Goal: Task Accomplishment & Management: Manage account settings

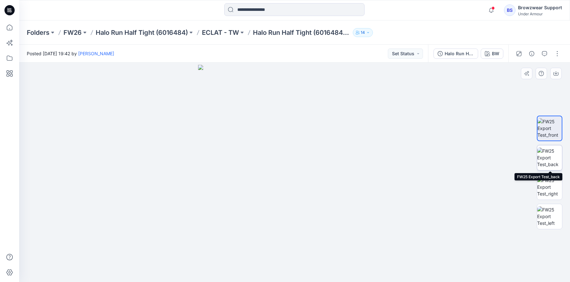
click at [558, 156] on img at bounding box center [549, 157] width 25 height 20
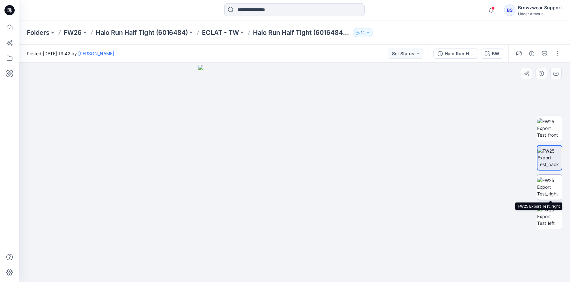
click at [553, 182] on img at bounding box center [549, 187] width 25 height 20
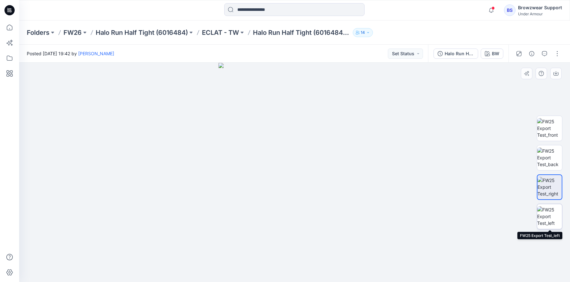
click at [556, 215] on img at bounding box center [549, 216] width 25 height 20
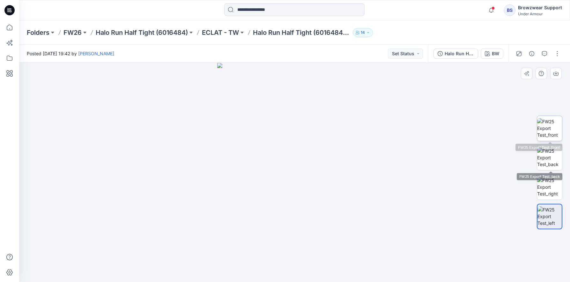
click at [547, 129] on img at bounding box center [549, 128] width 25 height 20
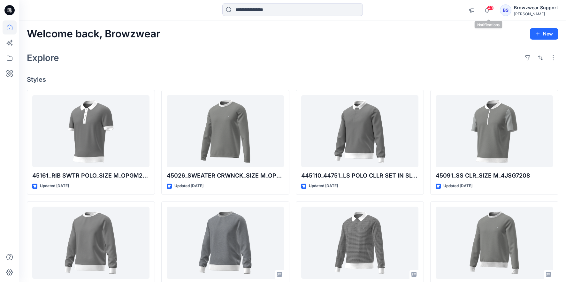
click at [511, 10] on div "BS" at bounding box center [505, 9] width 11 height 11
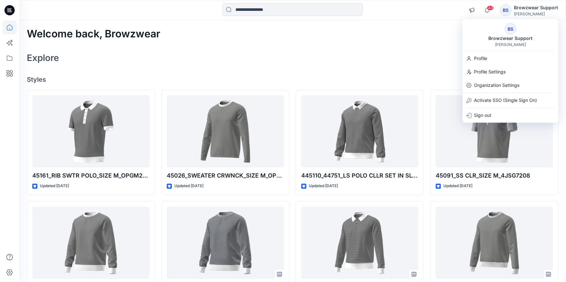
click at [374, 60] on div "Explore" at bounding box center [292, 57] width 531 height 15
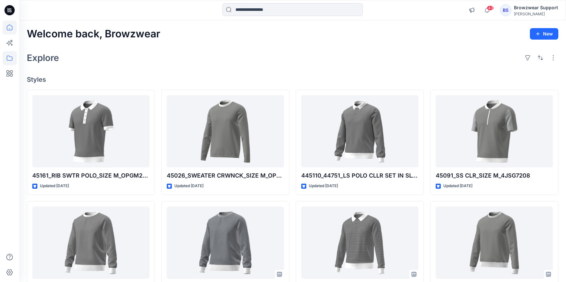
click at [12, 56] on icon at bounding box center [10, 58] width 14 height 14
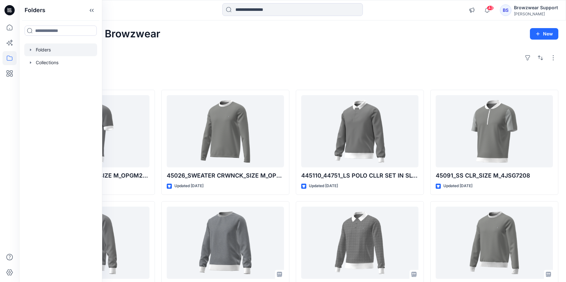
click at [27, 52] on div at bounding box center [60, 49] width 73 height 13
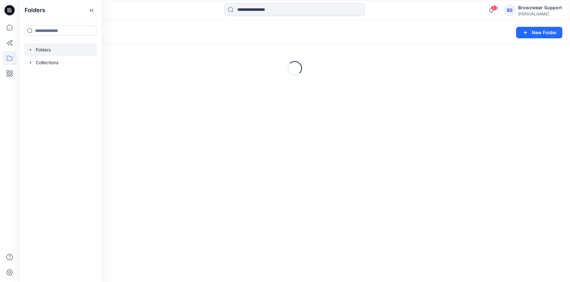
click at [29, 49] on icon "button" at bounding box center [30, 49] width 5 height 5
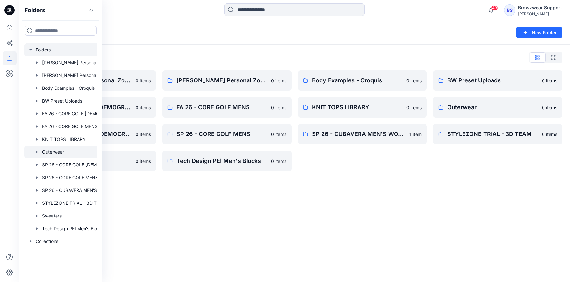
click at [48, 151] on div at bounding box center [68, 152] width 89 height 13
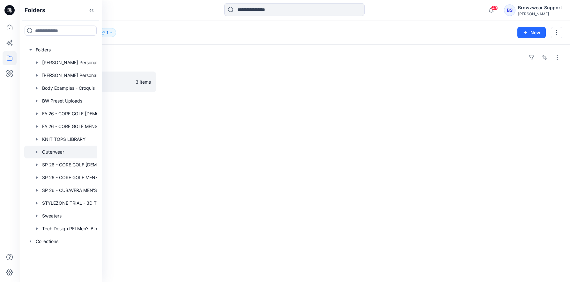
click at [154, 137] on div "Folders New York 3 items" at bounding box center [294, 163] width 551 height 237
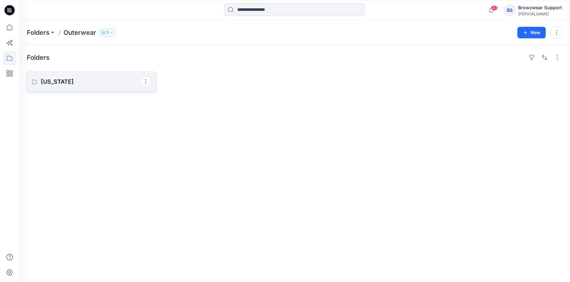
click at [107, 80] on p "New York" at bounding box center [91, 81] width 100 height 9
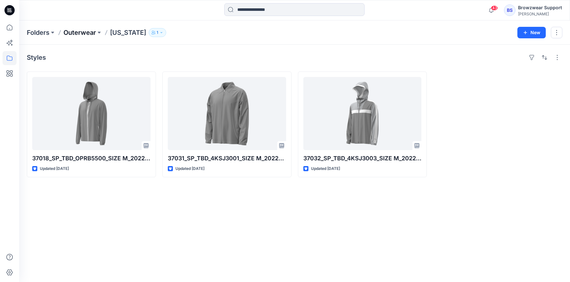
click at [89, 34] on p "Outerwear" at bounding box center [80, 32] width 33 height 9
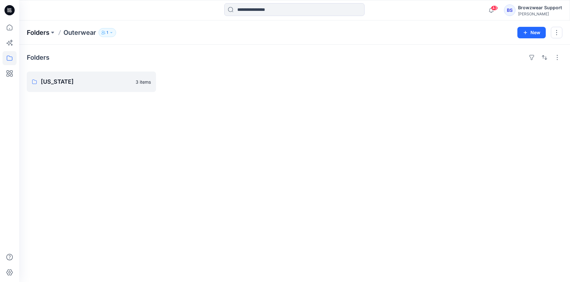
click at [36, 32] on p "Folders" at bounding box center [38, 32] width 23 height 9
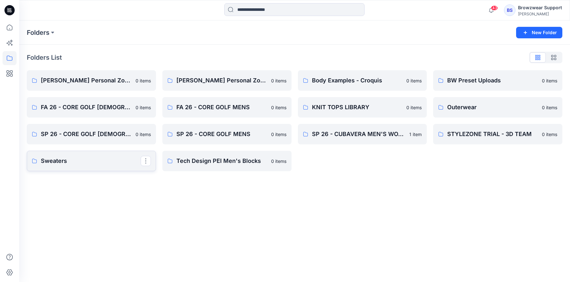
click at [98, 157] on p "Sweaters" at bounding box center [91, 160] width 100 height 9
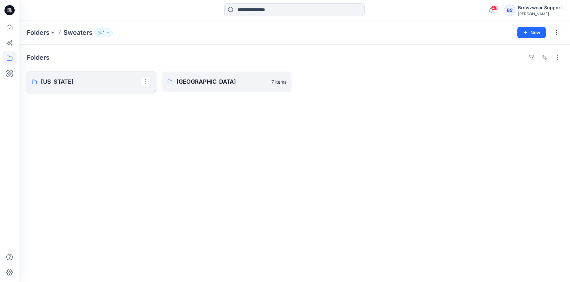
click at [79, 84] on p "New York" at bounding box center [91, 81] width 100 height 9
click at [98, 85] on p "Perry Ellis" at bounding box center [91, 81] width 100 height 9
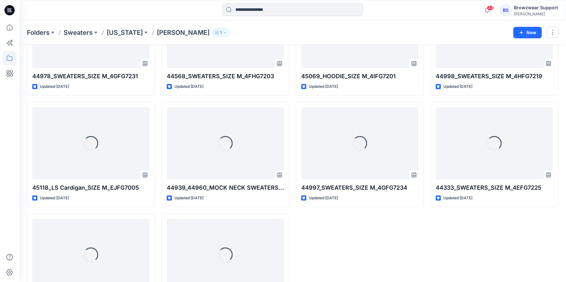
scroll to position [756, 0]
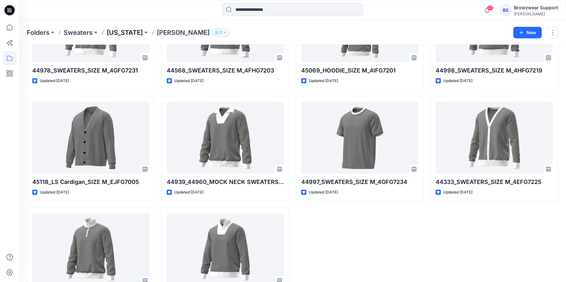
click at [132, 34] on p "New York" at bounding box center [125, 32] width 36 height 9
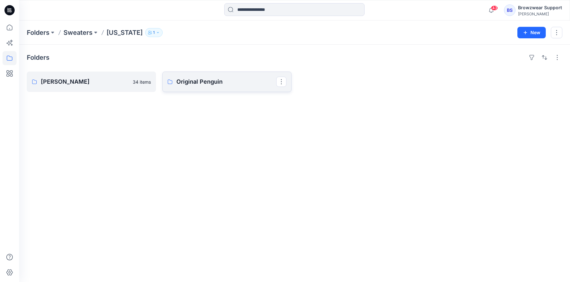
click at [181, 76] on link "Original Penguin" at bounding box center [226, 81] width 129 height 20
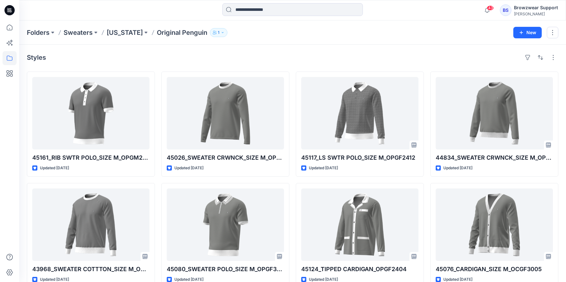
click at [221, 31] on icon "button" at bounding box center [223, 33] width 4 height 4
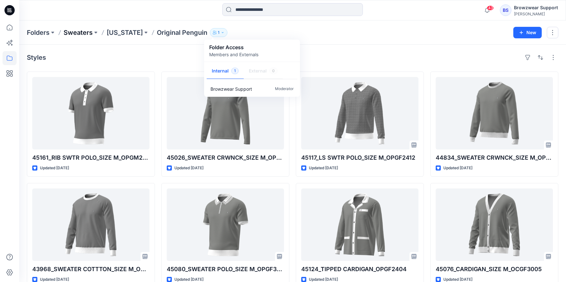
click at [79, 33] on p "Sweaters" at bounding box center [78, 32] width 29 height 9
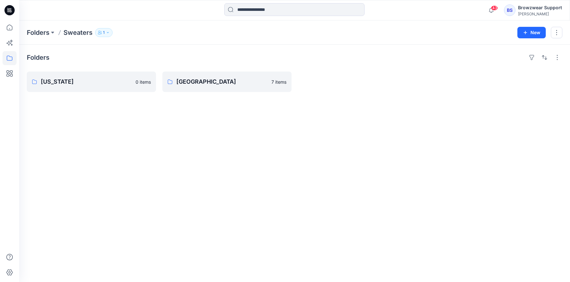
click at [106, 31] on icon "button" at bounding box center [108, 33] width 4 height 4
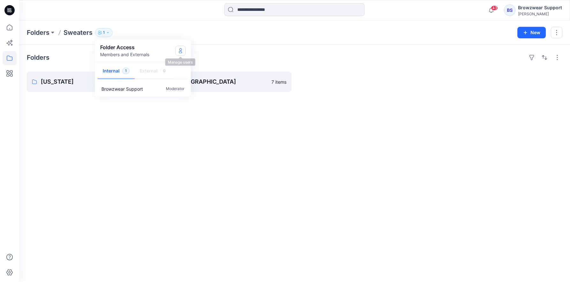
click at [181, 51] on icon "Manage Users" at bounding box center [180, 52] width 3 height 3
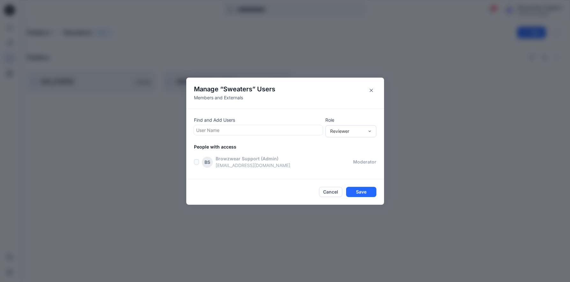
click at [254, 132] on div at bounding box center [258, 130] width 124 height 8
type input "******"
click at [359, 135] on div "Reviewer" at bounding box center [351, 131] width 51 height 12
click at [350, 165] on div "Moderator" at bounding box center [351, 165] width 49 height 11
click at [282, 125] on div "Ashley Heller" at bounding box center [257, 130] width 127 height 10
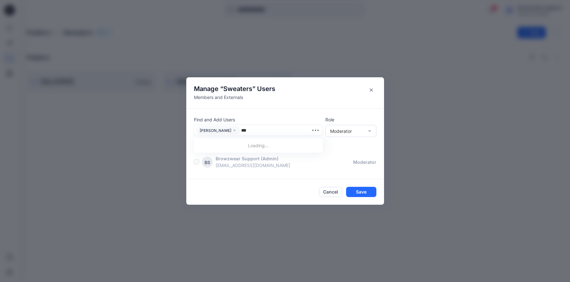
type input "****"
click at [257, 142] on div "IK Isaac Korn" at bounding box center [258, 146] width 121 height 9
type input "*****"
click at [257, 145] on div "DG Diana Garcia" at bounding box center [258, 146] width 121 height 9
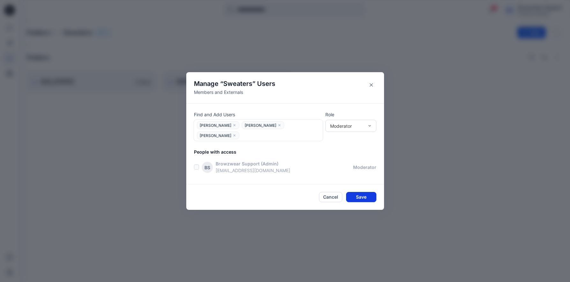
click at [365, 192] on button "Save" at bounding box center [361, 197] width 30 height 10
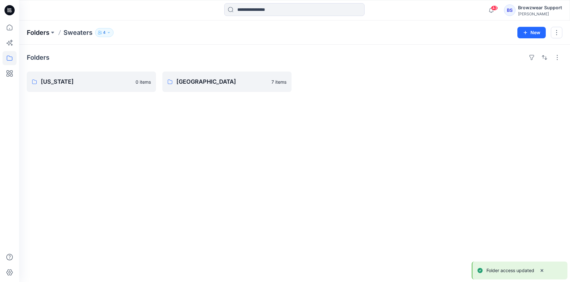
click at [40, 31] on p "Folders" at bounding box center [38, 32] width 23 height 9
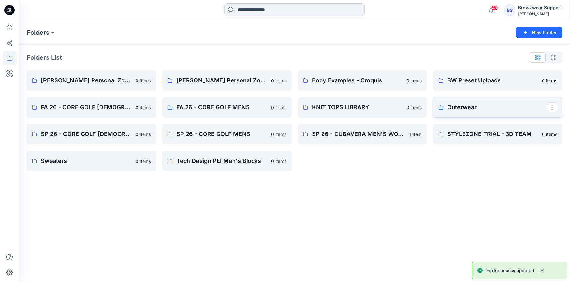
click at [469, 108] on p "Outerwear" at bounding box center [497, 107] width 100 height 9
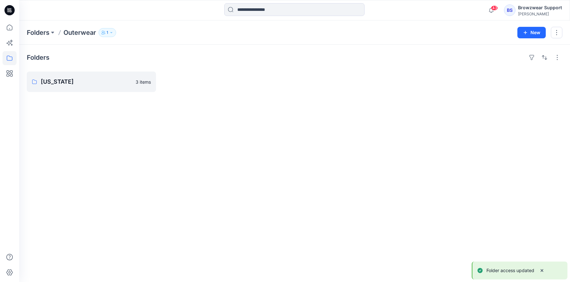
click at [100, 36] on div "Folders Outerwear 1" at bounding box center [270, 32] width 486 height 9
click at [110, 32] on icon "button" at bounding box center [111, 33] width 4 height 4
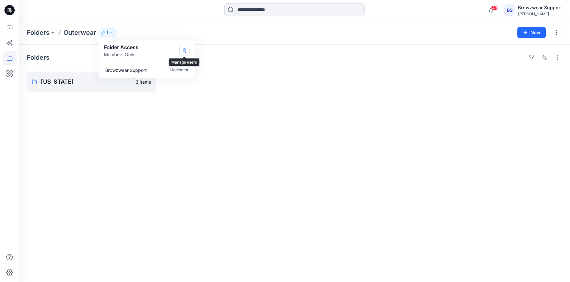
click at [186, 49] on icon "Manage Users" at bounding box center [184, 50] width 5 height 5
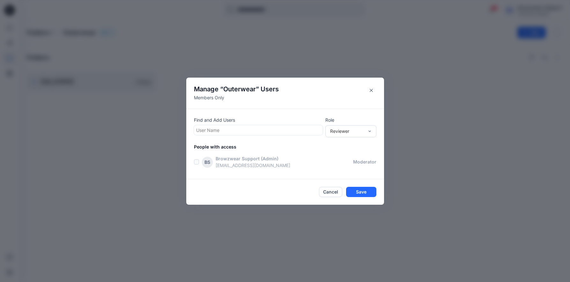
click at [260, 124] on div "Find and Add Users User Name" at bounding box center [258, 126] width 129 height 19
click at [282, 127] on div at bounding box center [258, 130] width 124 height 8
type input "******"
type input "***"
type input "*****"
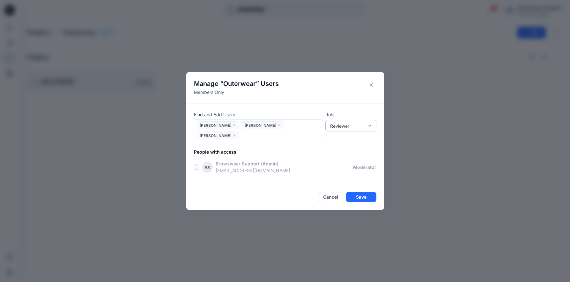
click at [342, 127] on div "Reviewer" at bounding box center [351, 126] width 51 height 12
click at [336, 166] on div "Moderator" at bounding box center [351, 160] width 49 height 11
click at [357, 192] on button "Save" at bounding box center [361, 197] width 30 height 10
click at [358, 192] on button "Save" at bounding box center [361, 197] width 30 height 10
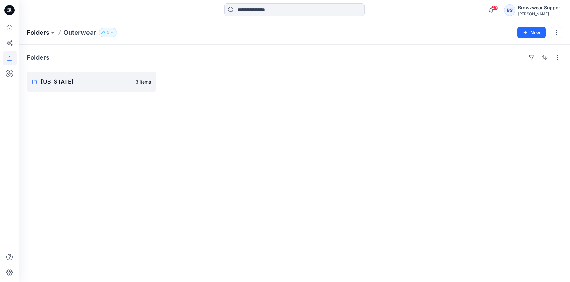
click at [48, 32] on p "Folders" at bounding box center [38, 32] width 23 height 9
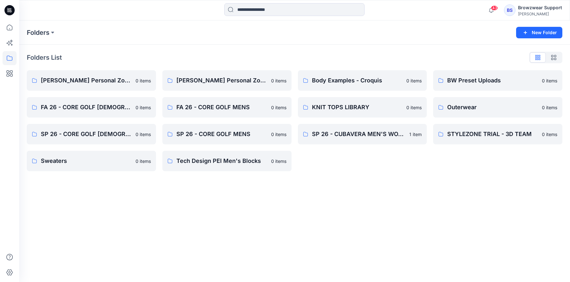
click at [65, 172] on div "Folders List Adriana Abrantes's Personal Zone 0 items FA 26 - CORE GOLF LADIES …" at bounding box center [294, 112] width 551 height 134
click at [86, 158] on p "Sweaters" at bounding box center [91, 160] width 100 height 9
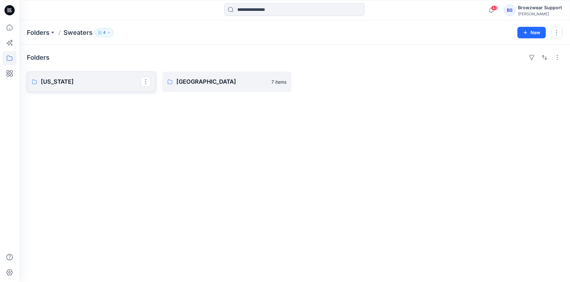
click at [114, 81] on p "New York" at bounding box center [91, 81] width 100 height 9
click at [88, 80] on p "Perry Ellis" at bounding box center [85, 81] width 88 height 9
click at [11, 25] on icon at bounding box center [10, 28] width 6 height 6
